Goal: Task Accomplishment & Management: Use online tool/utility

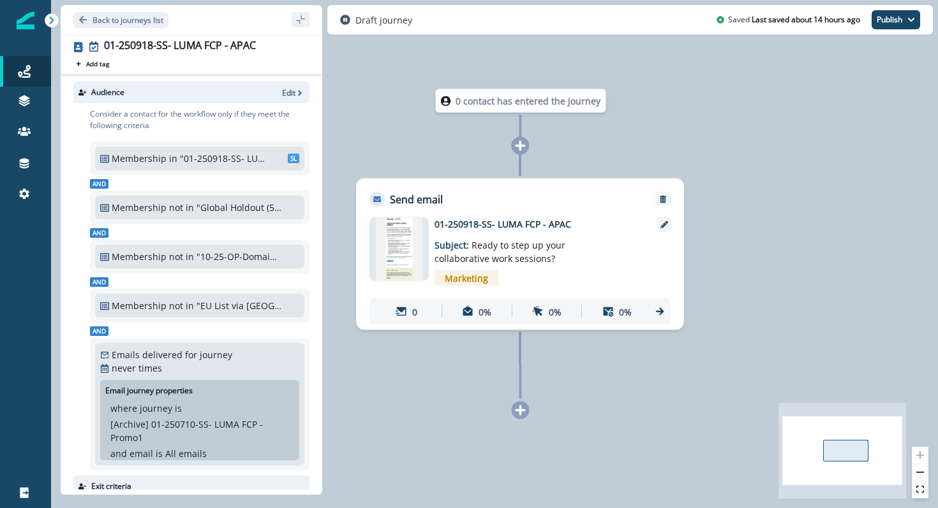
scroll to position [189, 0]
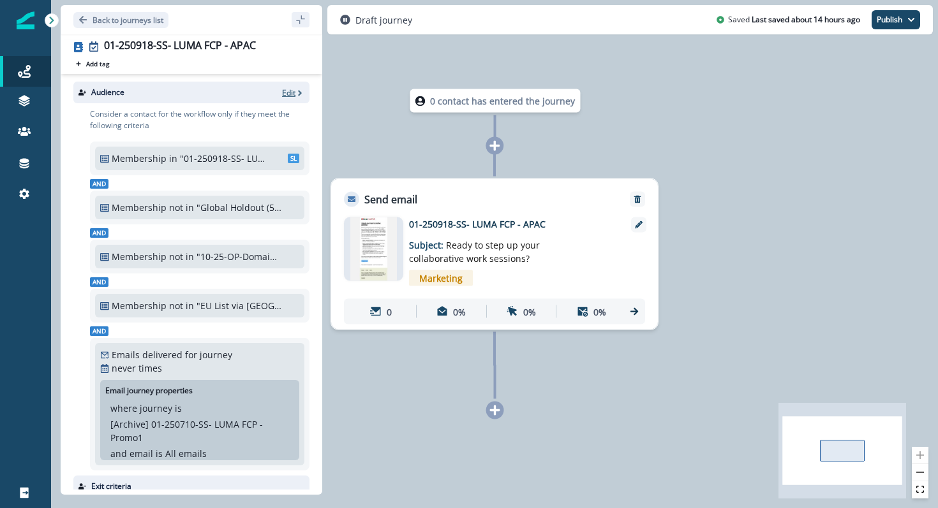
click at [295, 91] on icon "button" at bounding box center [299, 93] width 9 height 9
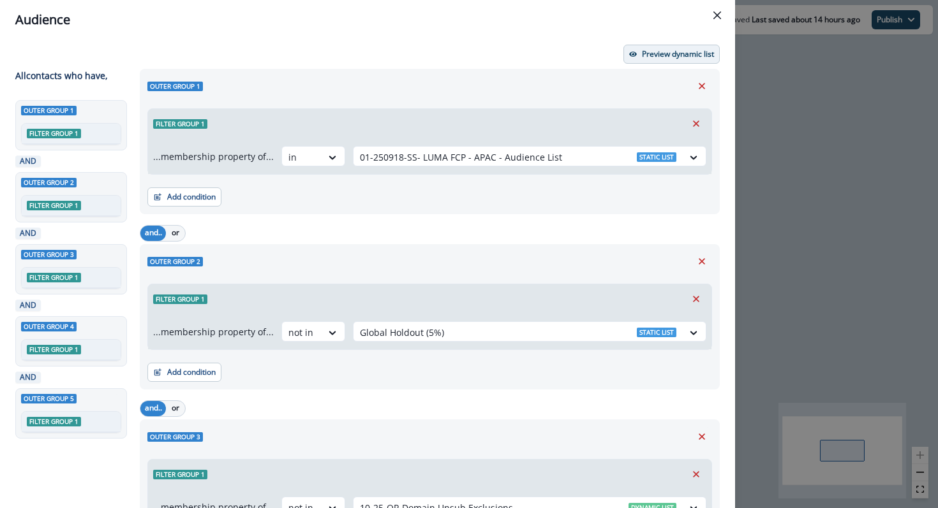
click at [638, 56] on button "Preview dynamic list" at bounding box center [671, 54] width 96 height 19
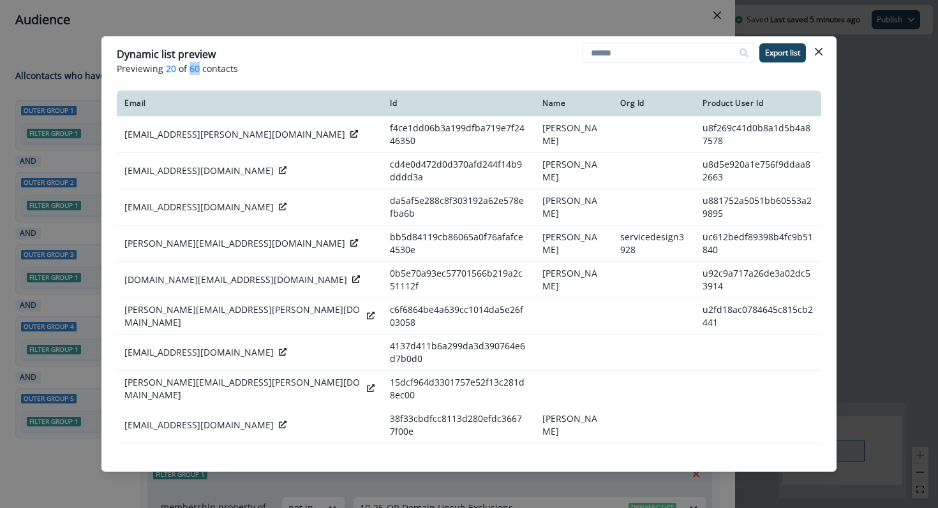
drag, startPoint x: 189, startPoint y: 71, endPoint x: 198, endPoint y: 71, distance: 8.9
click at [198, 71] on span "60" at bounding box center [194, 68] width 10 height 13
copy span "60"
click at [819, 49] on icon "Close" at bounding box center [819, 52] width 8 height 8
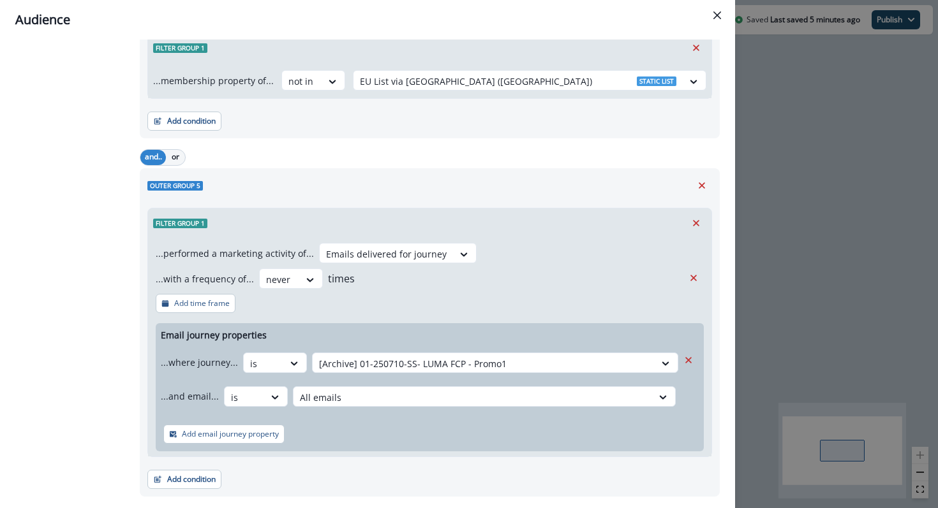
scroll to position [635, 0]
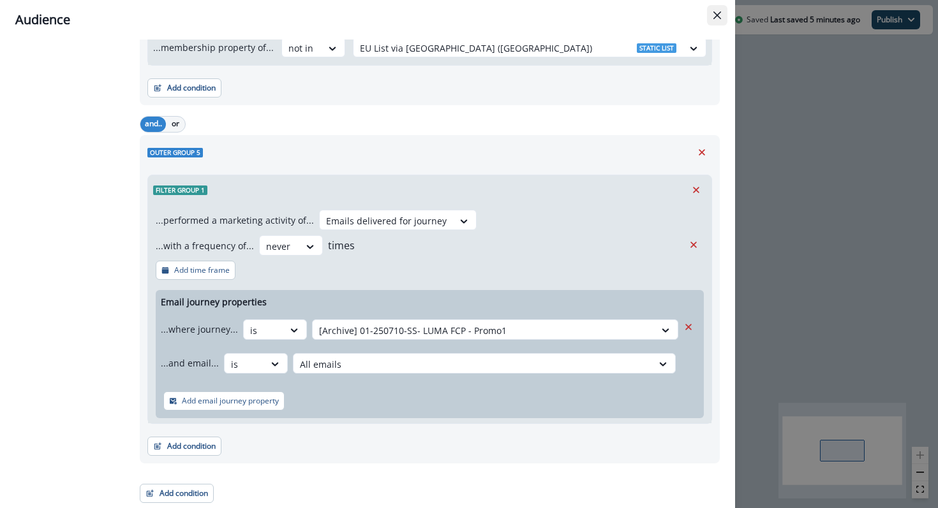
click at [719, 11] on icon "Close" at bounding box center [717, 15] width 8 height 8
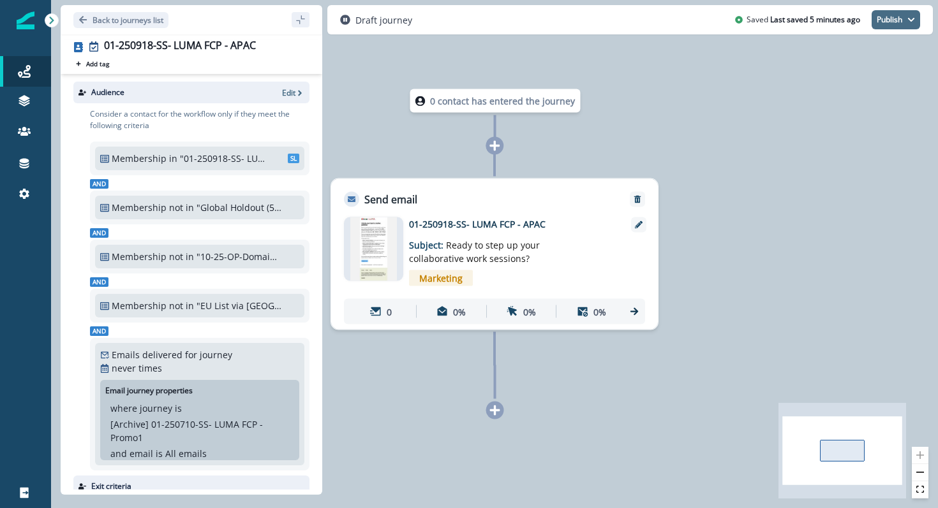
click at [887, 24] on button "Publish" at bounding box center [895, 19] width 48 height 19
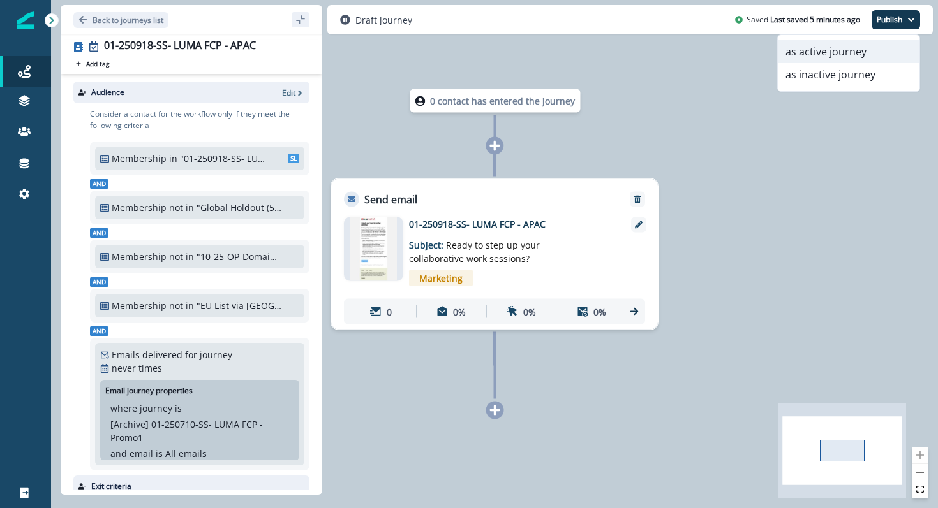
click at [846, 59] on button "as active journey" at bounding box center [849, 51] width 142 height 23
